Goal: Task Accomplishment & Management: Manage account settings

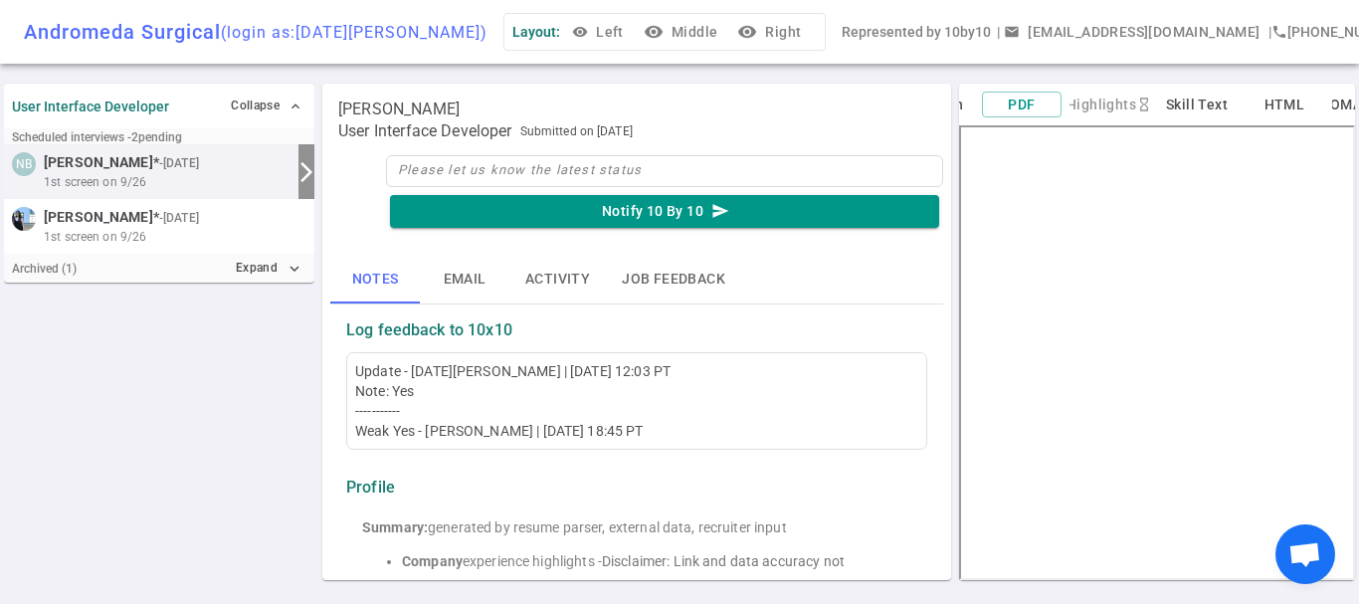
click at [169, 28] on div "Andromeda Surgical (login as: Kartik Tiwari )" at bounding box center [255, 32] width 463 height 24
click at [268, 273] on button "Expand expand_more" at bounding box center [269, 268] width 76 height 29
